Goal: Communication & Community: Answer question/provide support

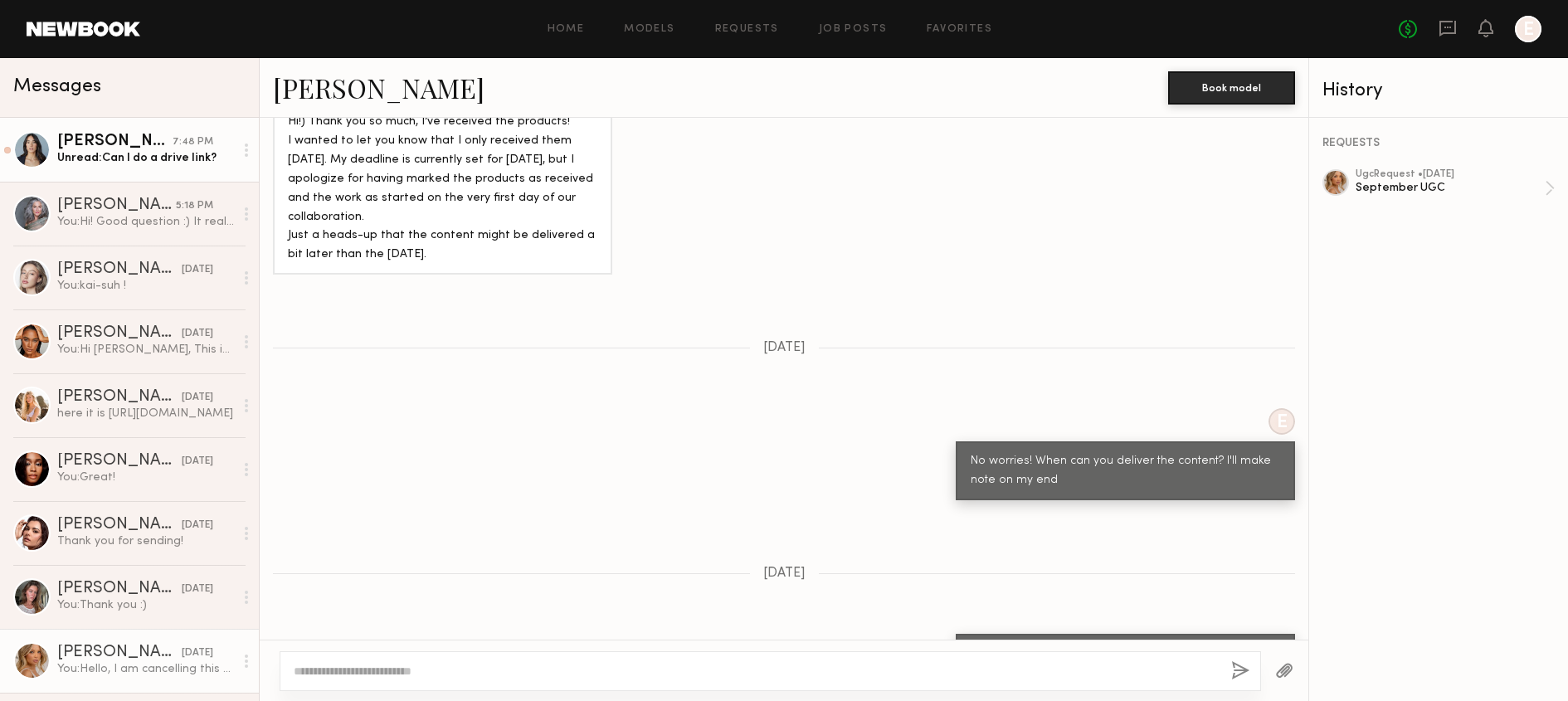
scroll to position [2210, 0]
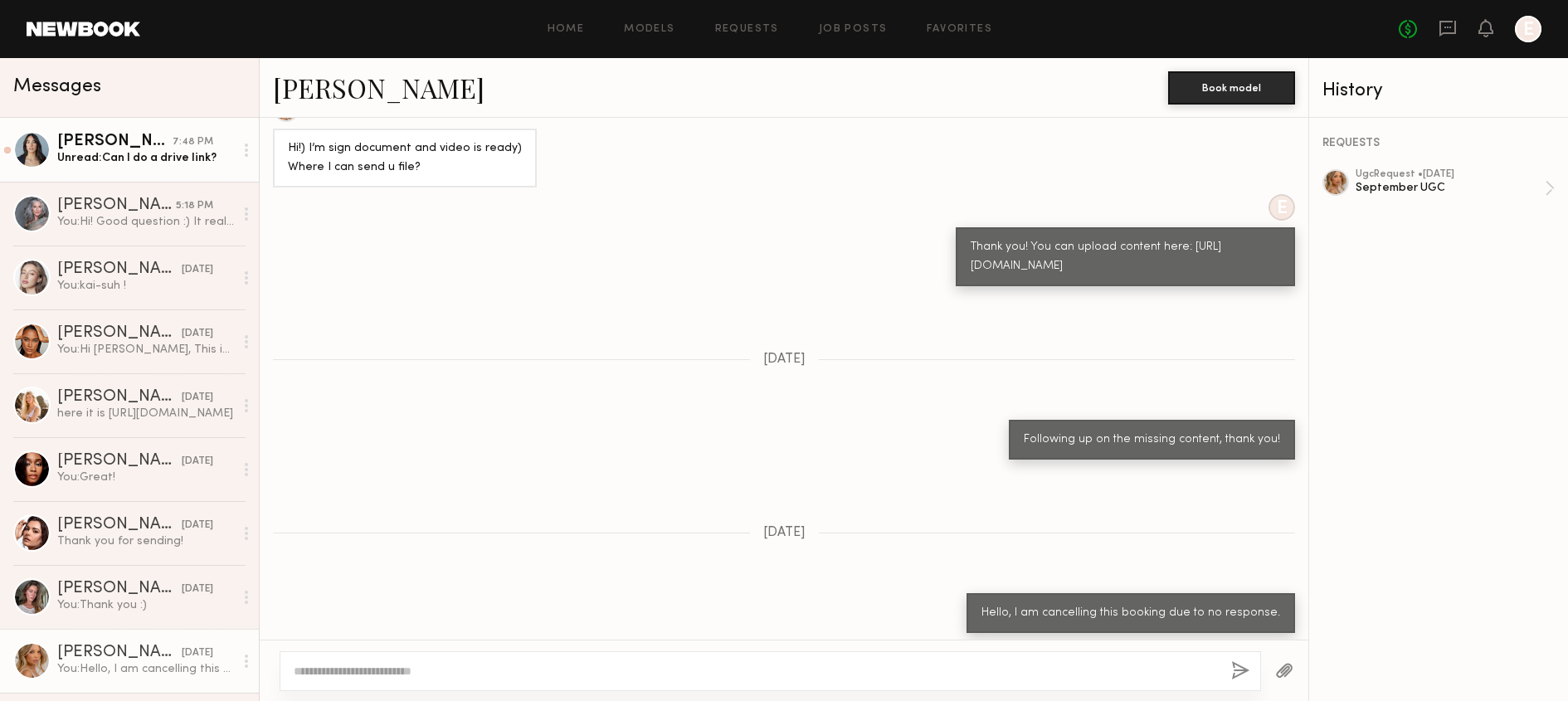
click at [186, 171] on link "[PERSON_NAME] 7:48 PM Unread: Can I do a drive link?" at bounding box center [129, 150] width 259 height 64
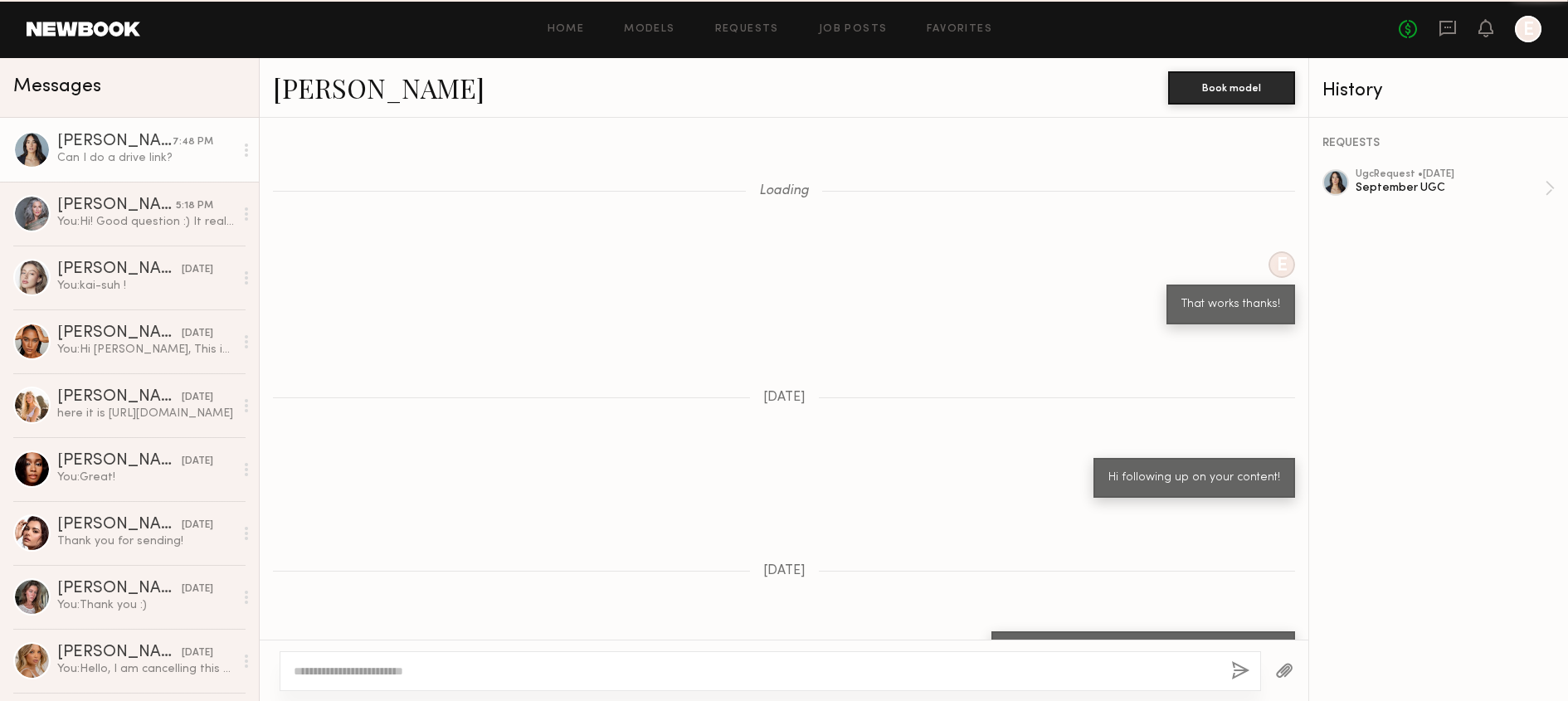
scroll to position [969, 0]
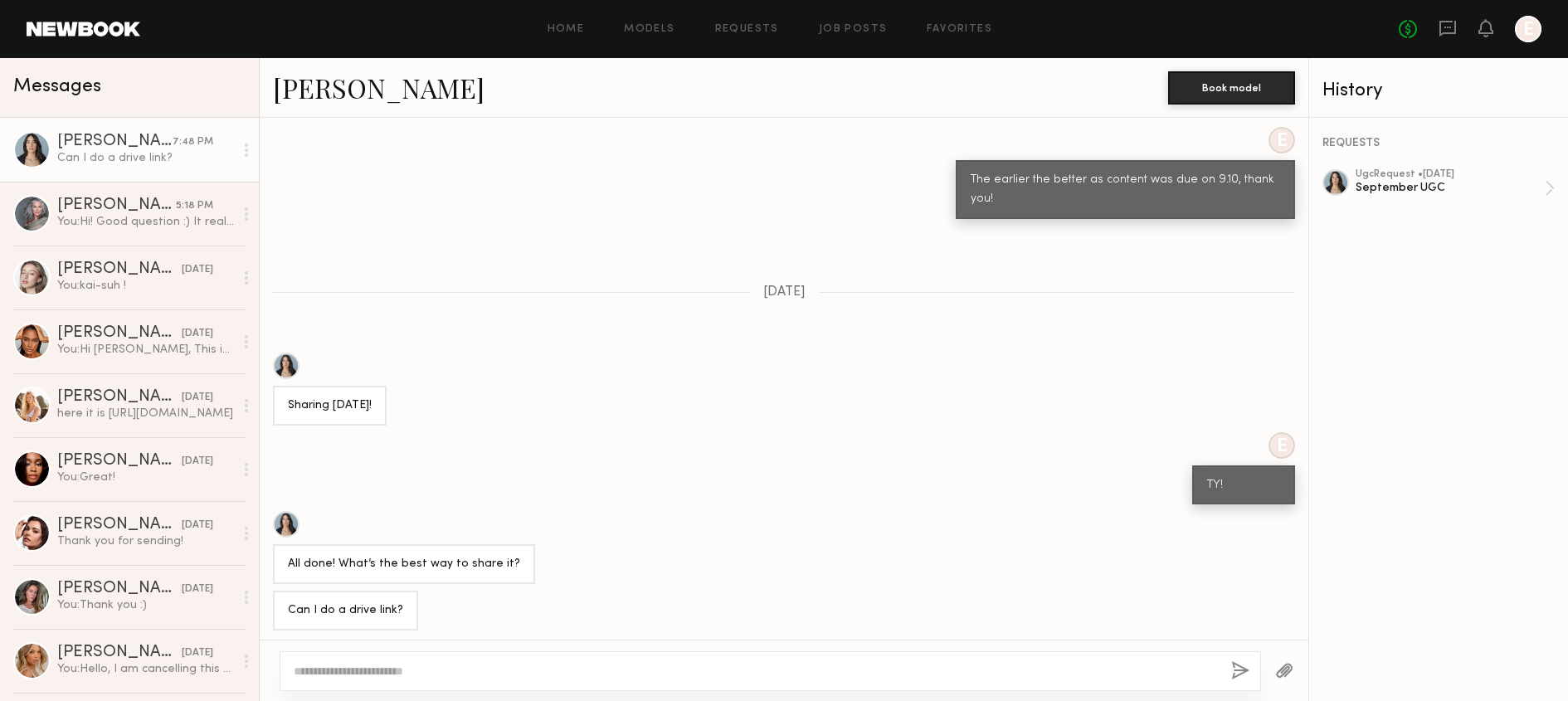
click at [250, 154] on div at bounding box center [246, 151] width 25 height 33
click at [240, 182] on div "Mark unread" at bounding box center [198, 183] width 120 height 37
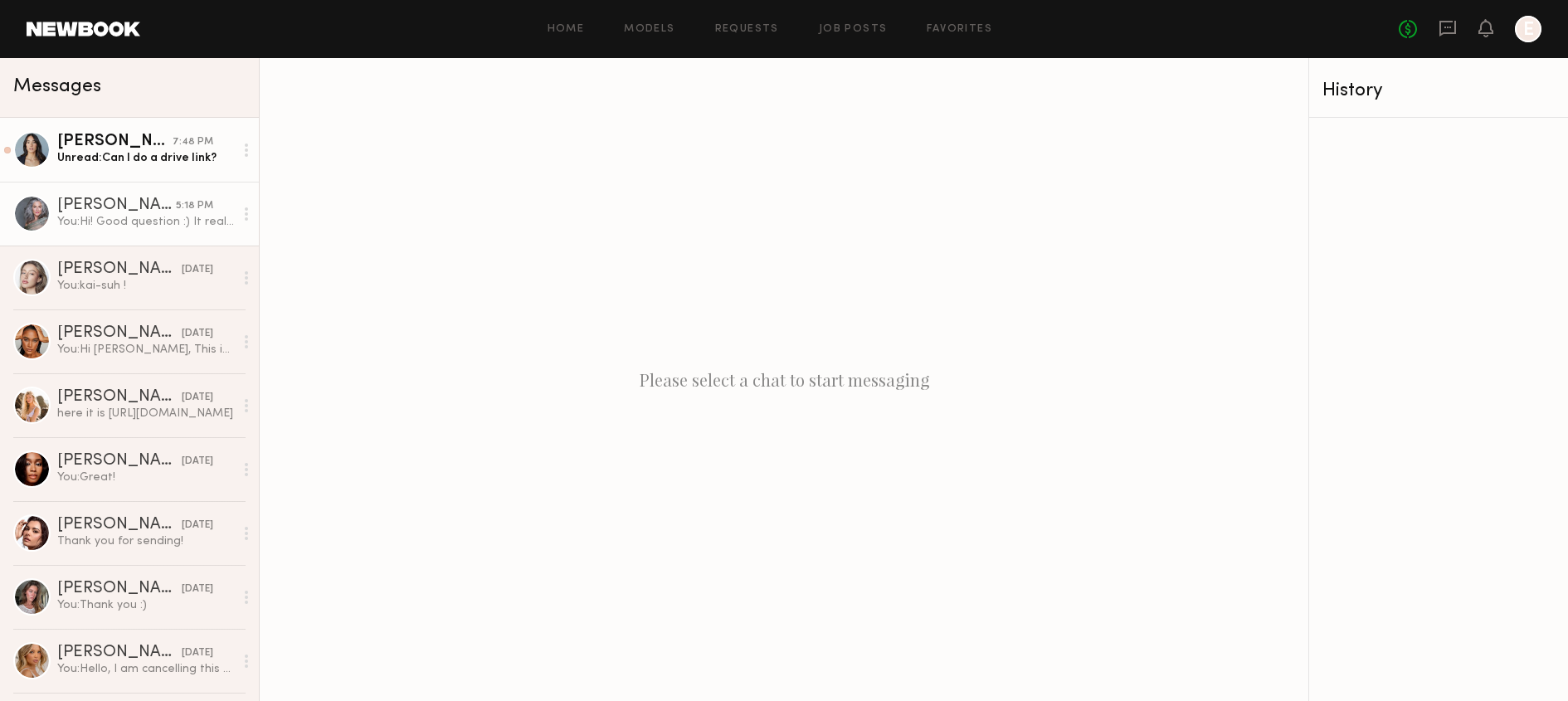
click at [170, 217] on div "You: Hi! Good question :) It really depends on how you like to apply your makeu…" at bounding box center [145, 222] width 176 height 16
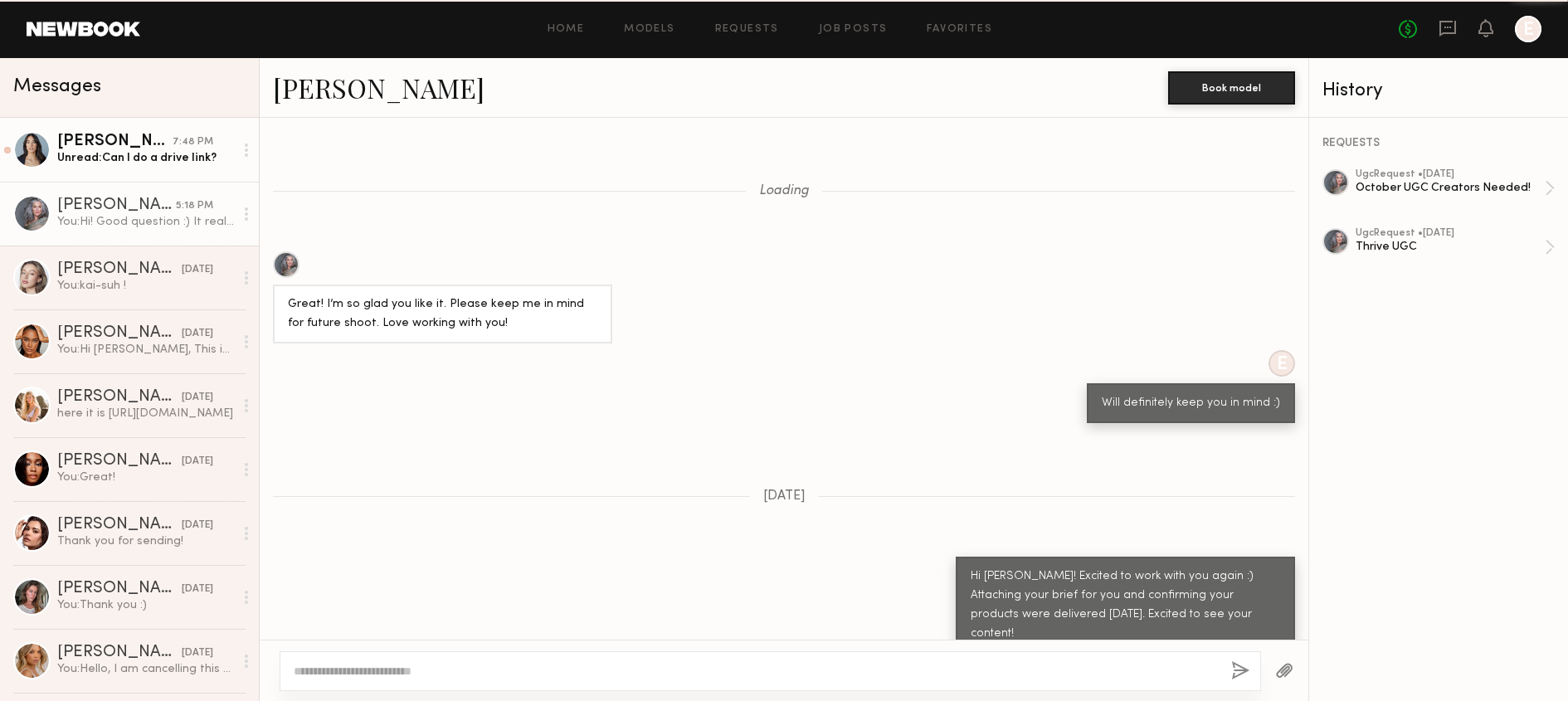
scroll to position [957, 0]
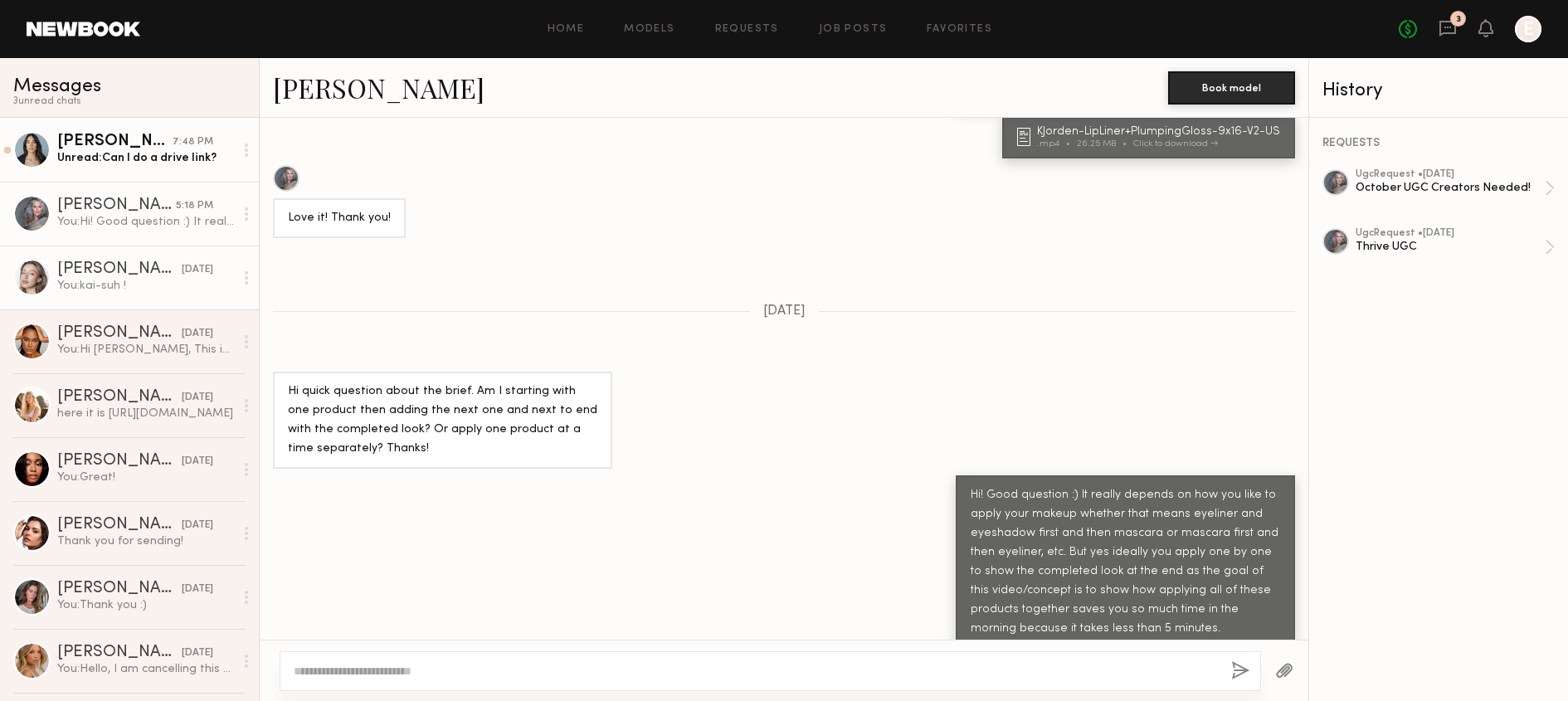
click at [146, 268] on div "[PERSON_NAME]" at bounding box center [119, 269] width 124 height 17
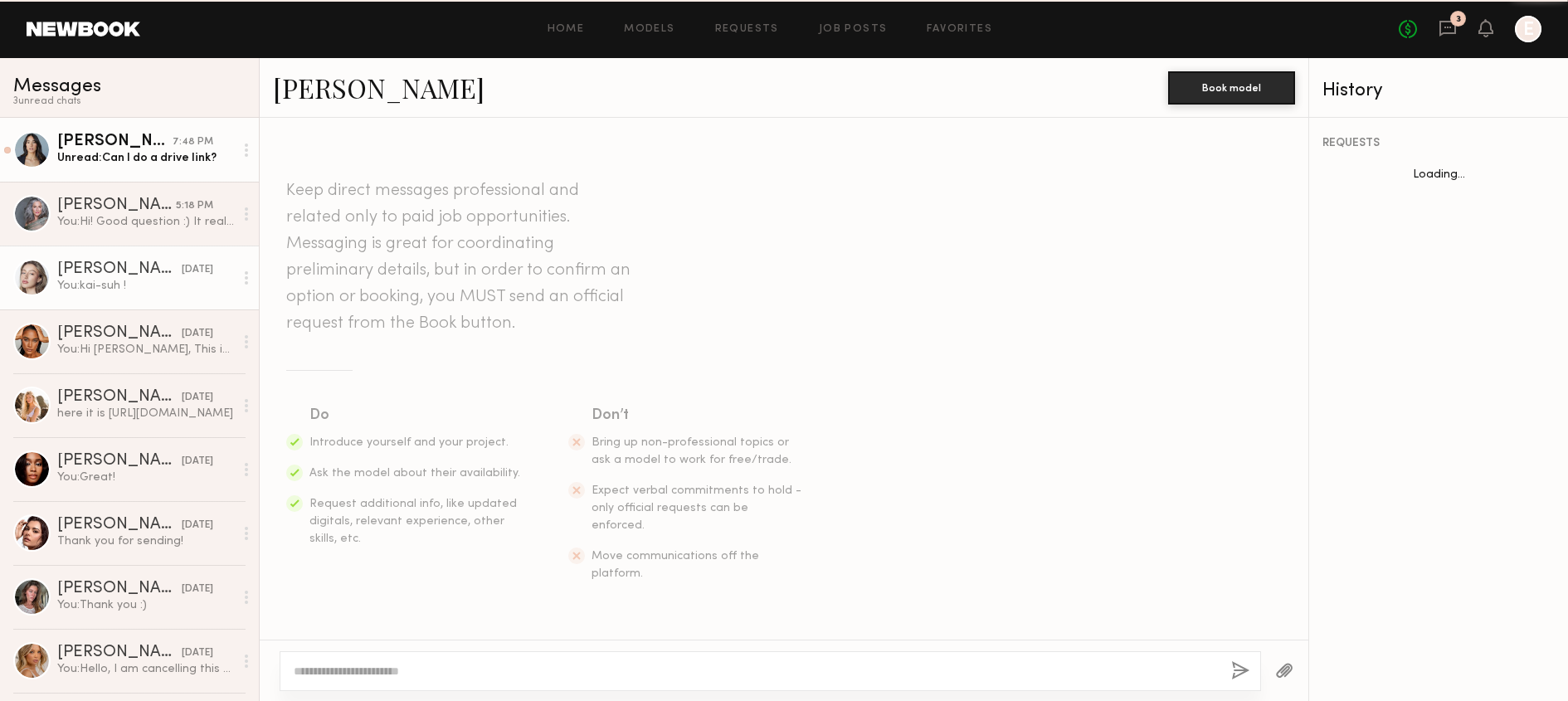
scroll to position [1123, 0]
